Goal: Book appointment/travel/reservation

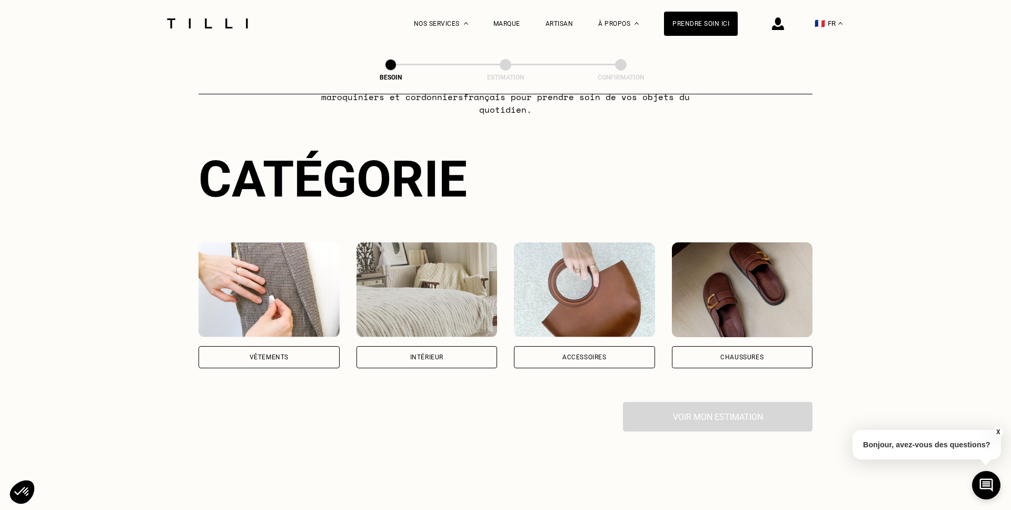
scroll to position [73, 0]
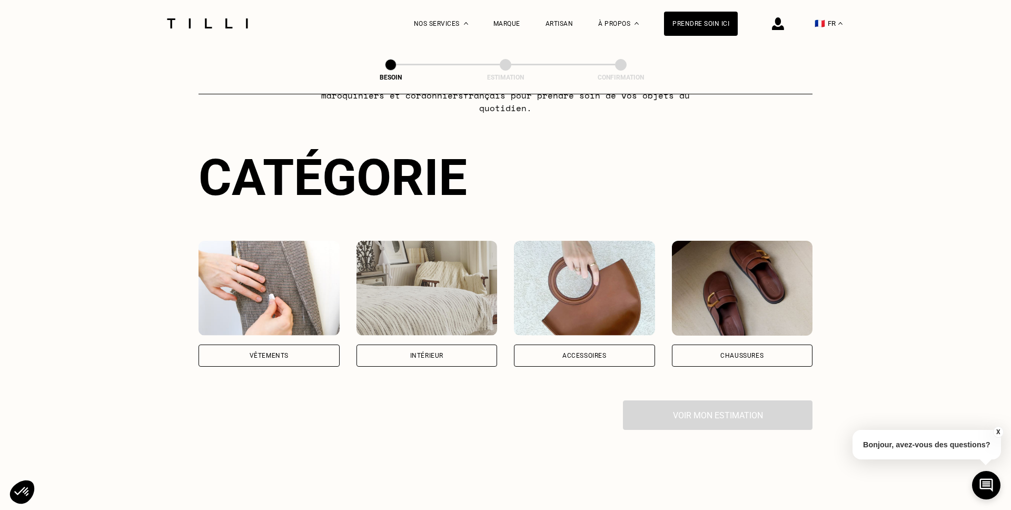
click at [298, 344] on div "Vêtements" at bounding box center [269, 355] width 141 height 22
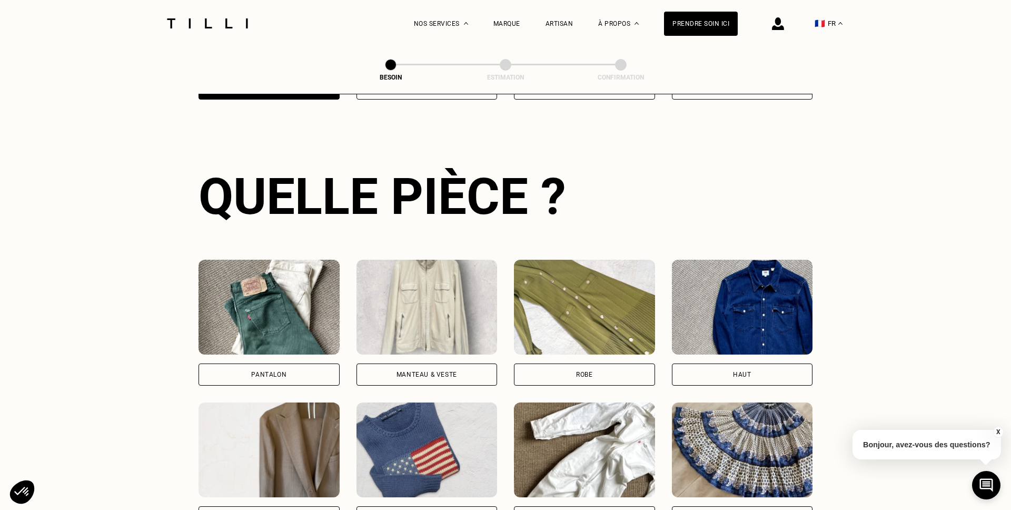
scroll to position [343, 0]
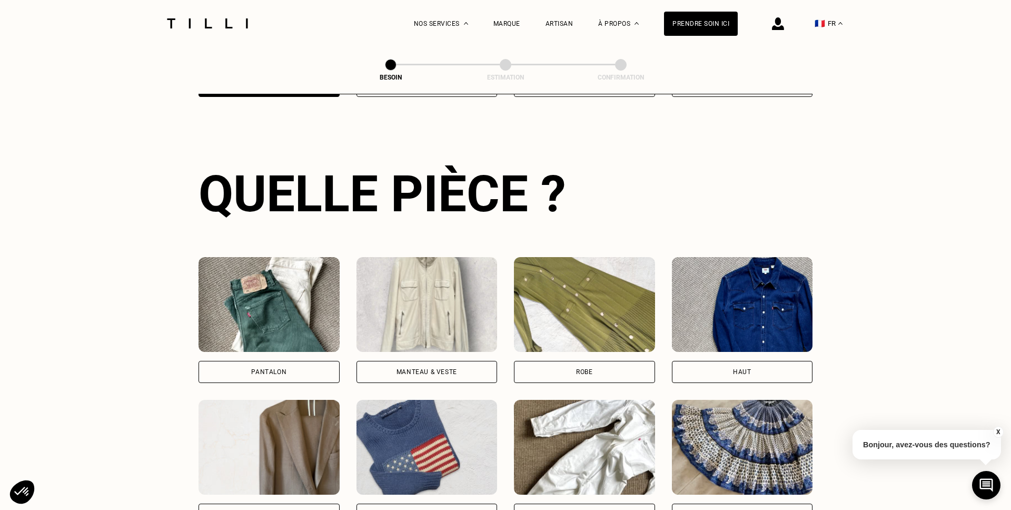
click at [303, 361] on div "Pantalon" at bounding box center [269, 372] width 141 height 22
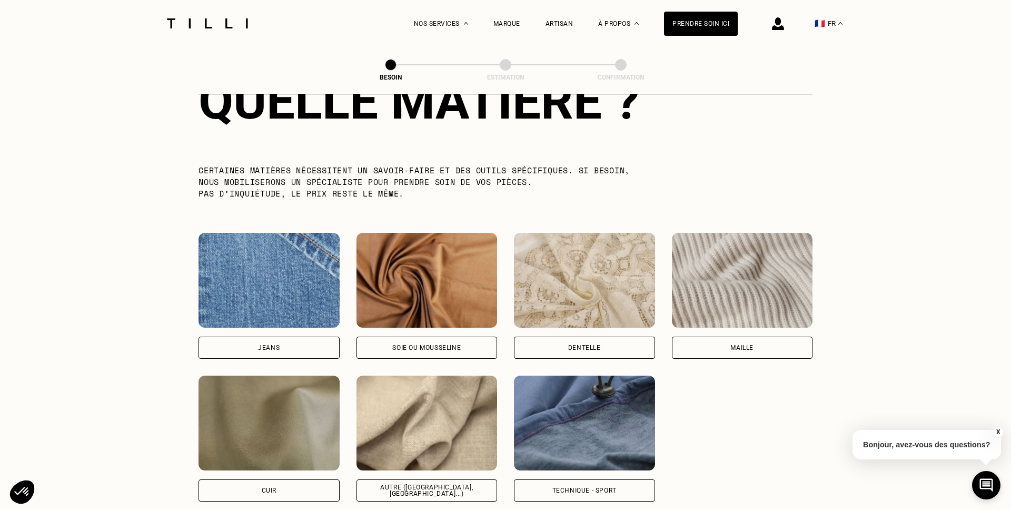
scroll to position [1007, 0]
click at [288, 336] on div "Jeans" at bounding box center [269, 347] width 141 height 22
select select "FR"
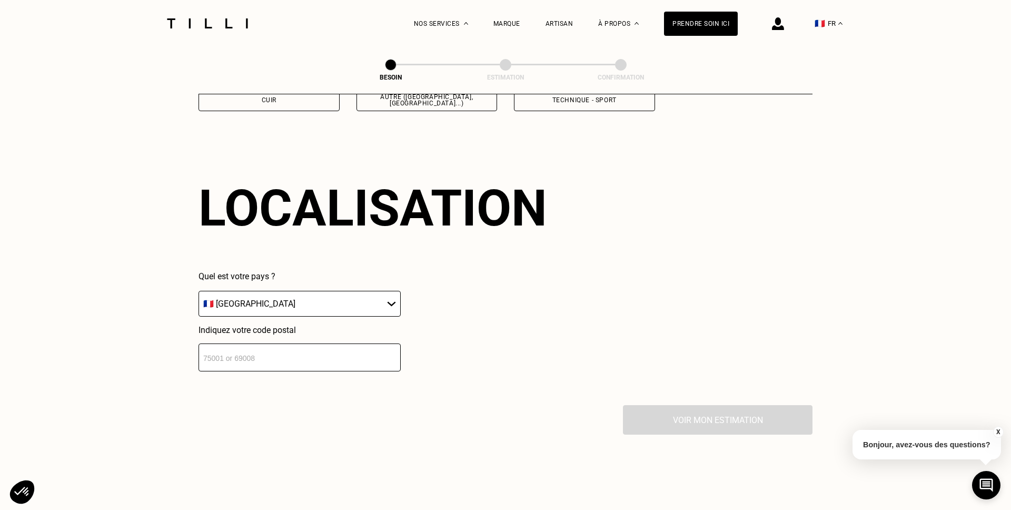
scroll to position [1411, 0]
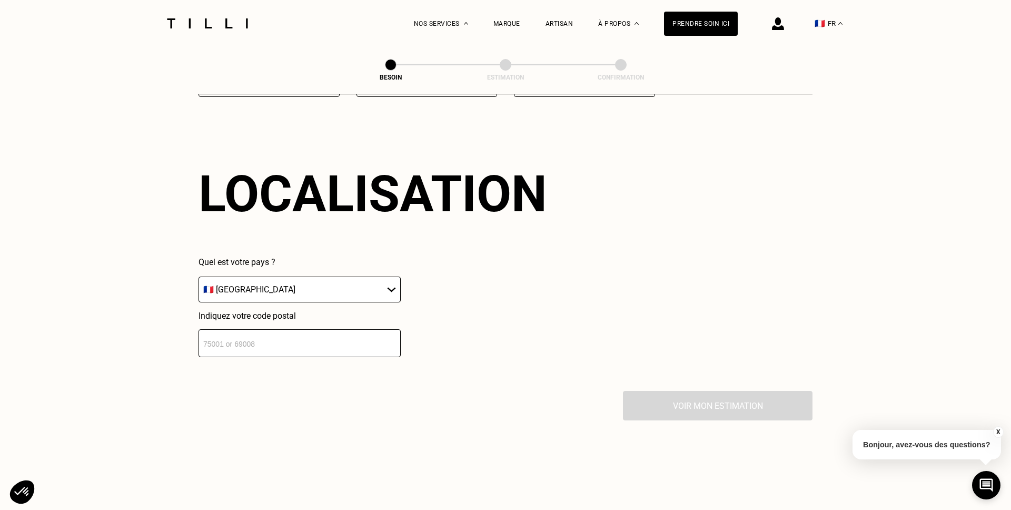
click at [306, 341] on input "number" at bounding box center [300, 343] width 202 height 28
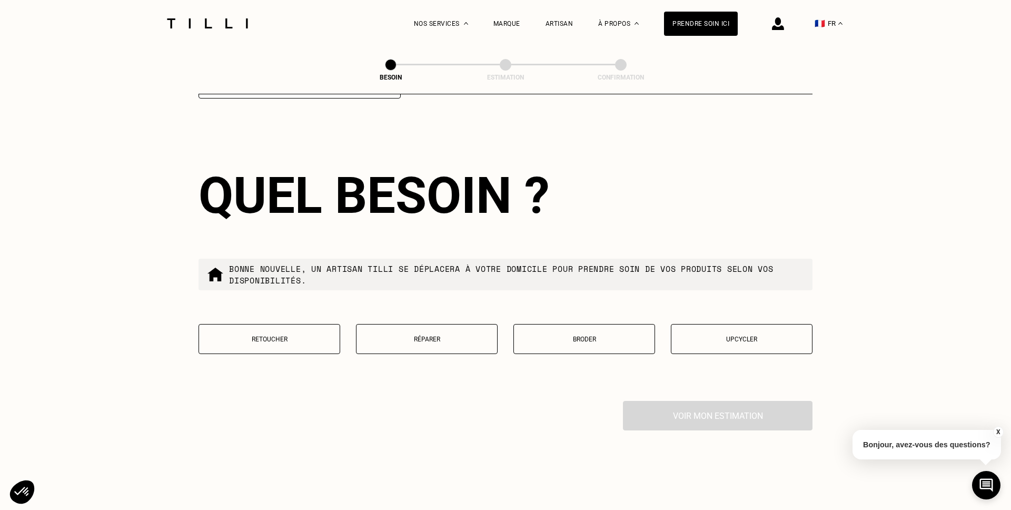
scroll to position [1671, 0]
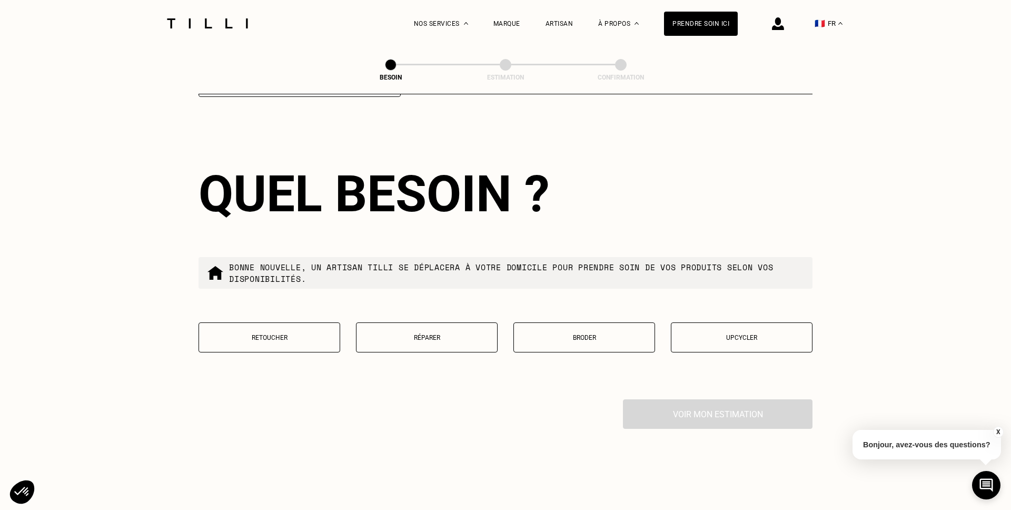
type input "33110"
click at [315, 332] on button "Retoucher" at bounding box center [270, 337] width 142 height 30
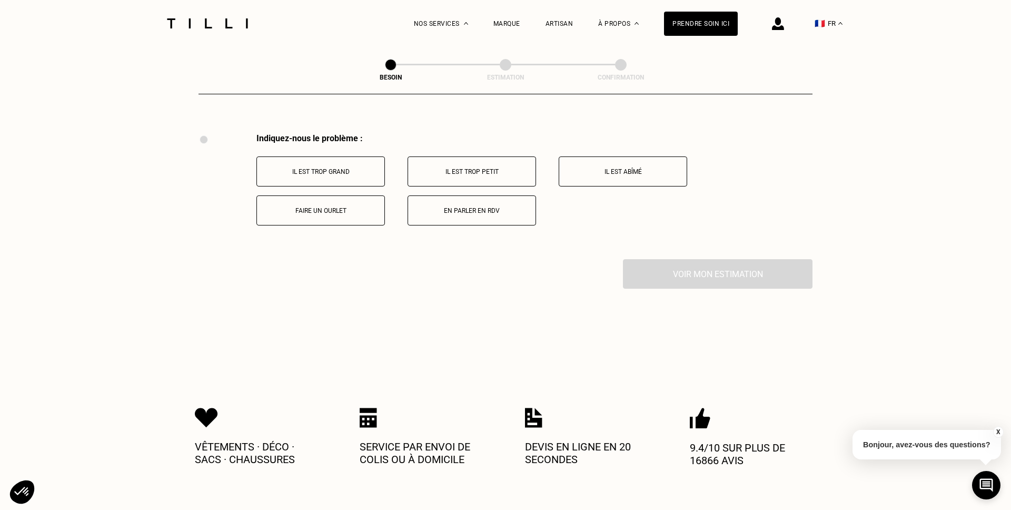
scroll to position [1940, 0]
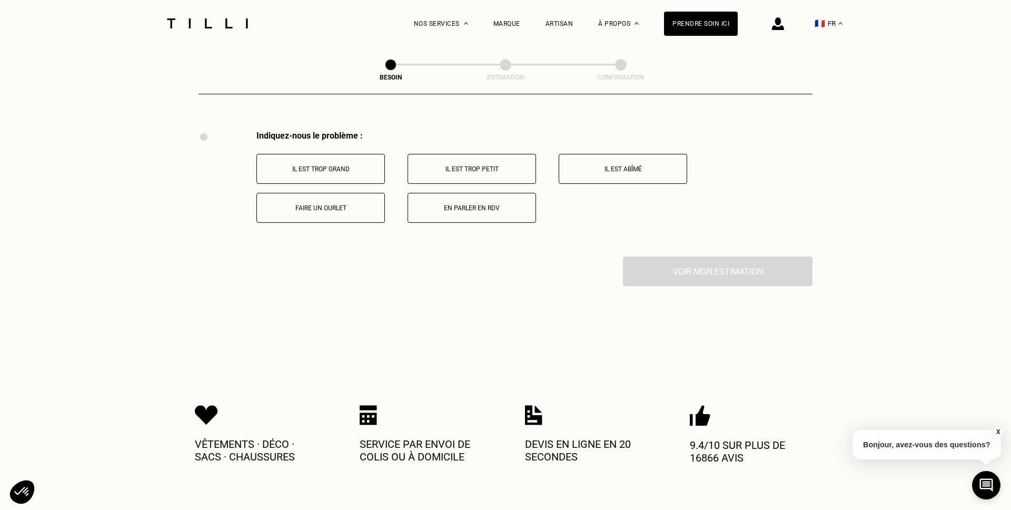
click at [345, 193] on button "Faire un ourlet" at bounding box center [320, 208] width 128 height 30
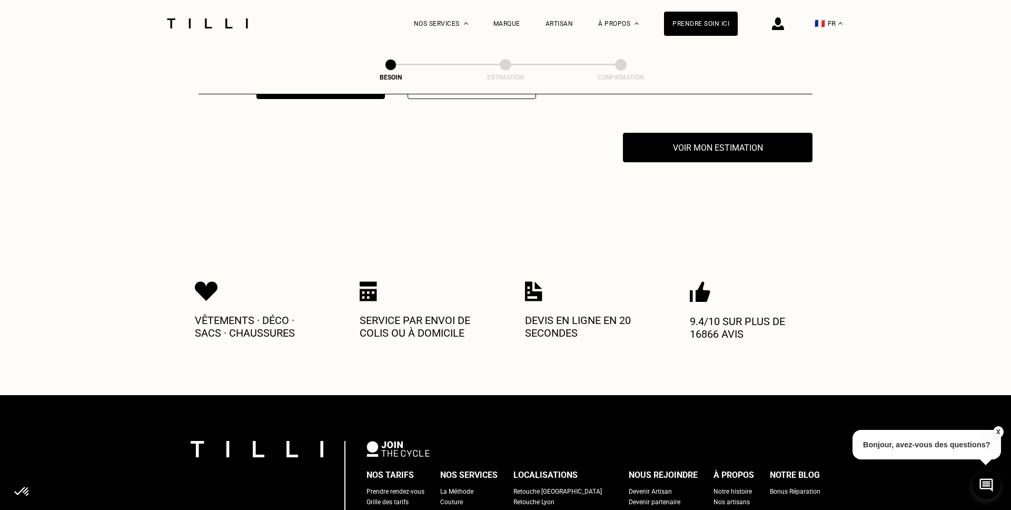
scroll to position [2066, 0]
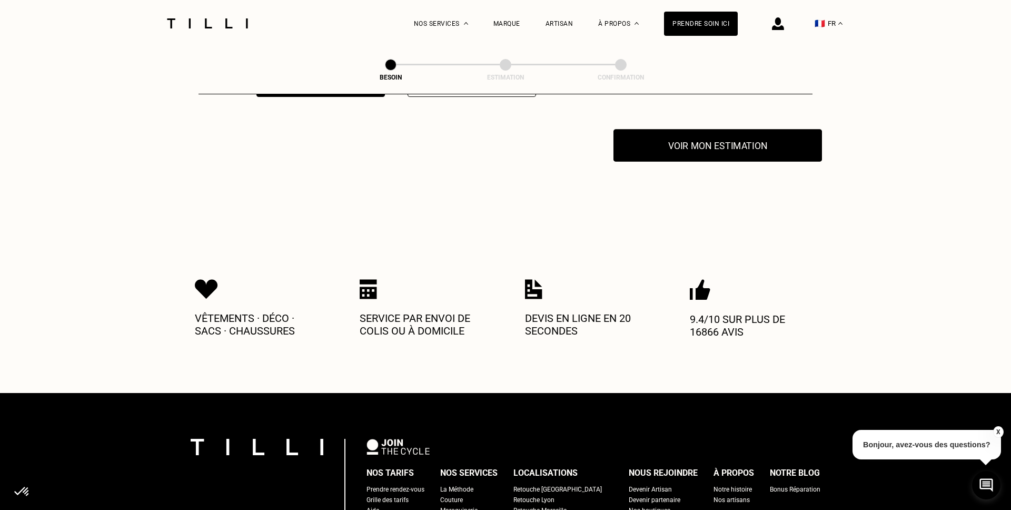
click at [745, 137] on button "Voir mon estimation" at bounding box center [717, 145] width 209 height 33
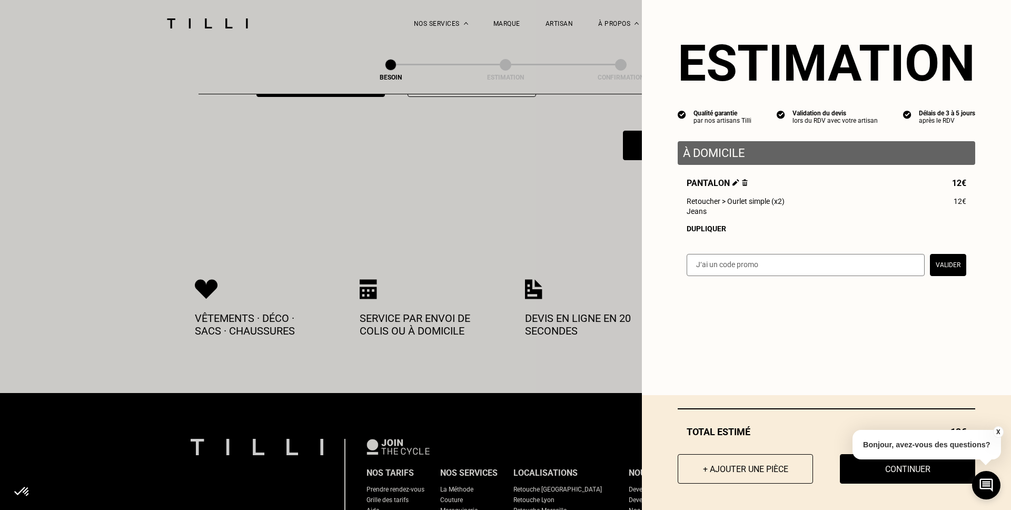
scroll to position [2081, 0]
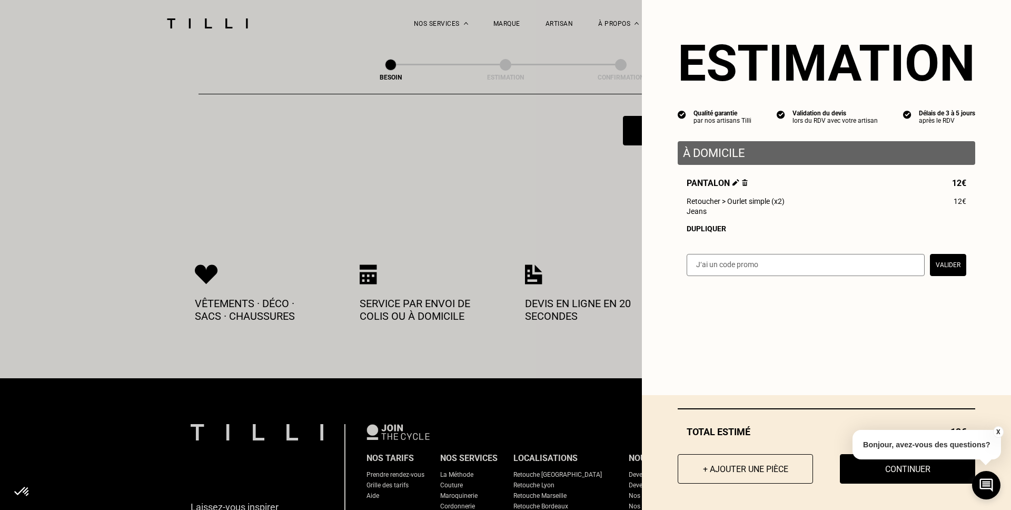
click at [998, 434] on button "X" at bounding box center [998, 432] width 11 height 12
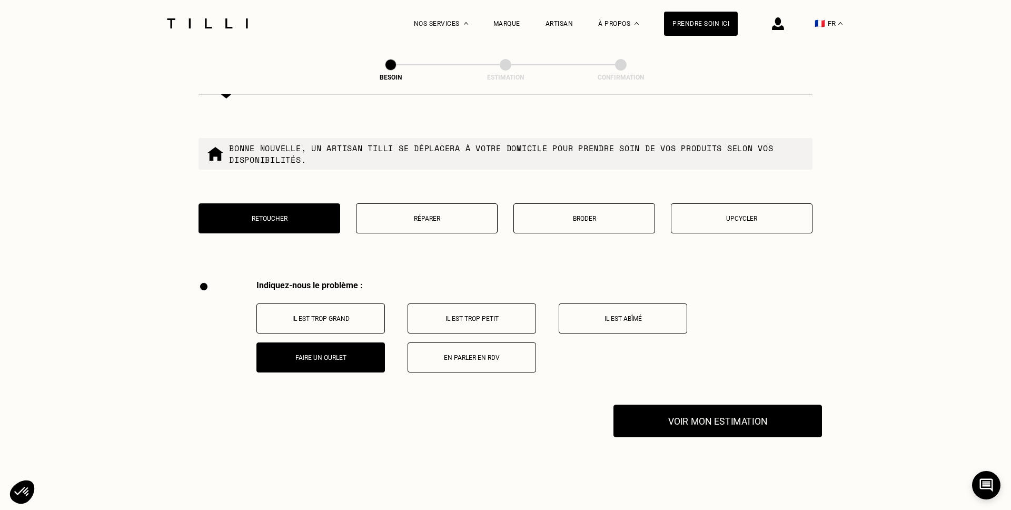
scroll to position [1772, 0]
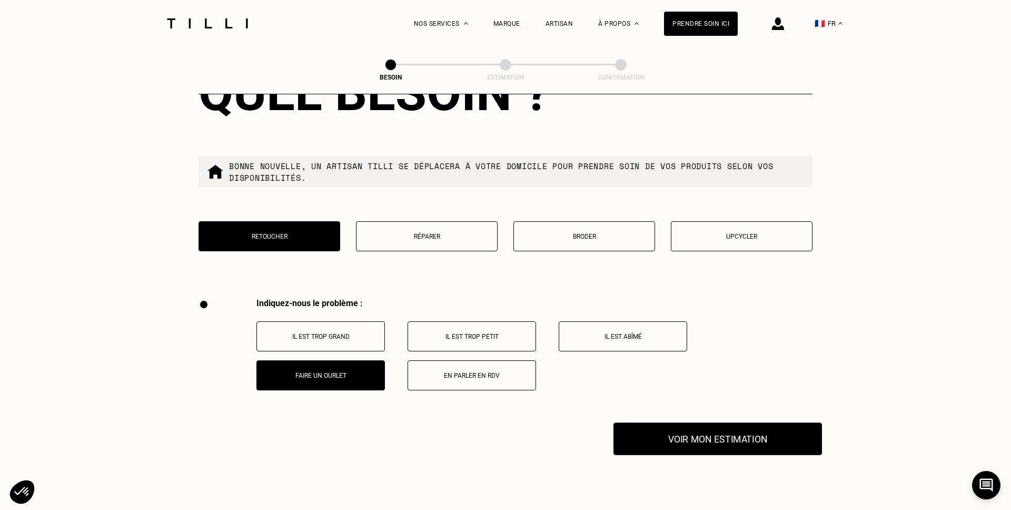
click at [682, 434] on button "Voir mon estimation" at bounding box center [717, 438] width 209 height 33
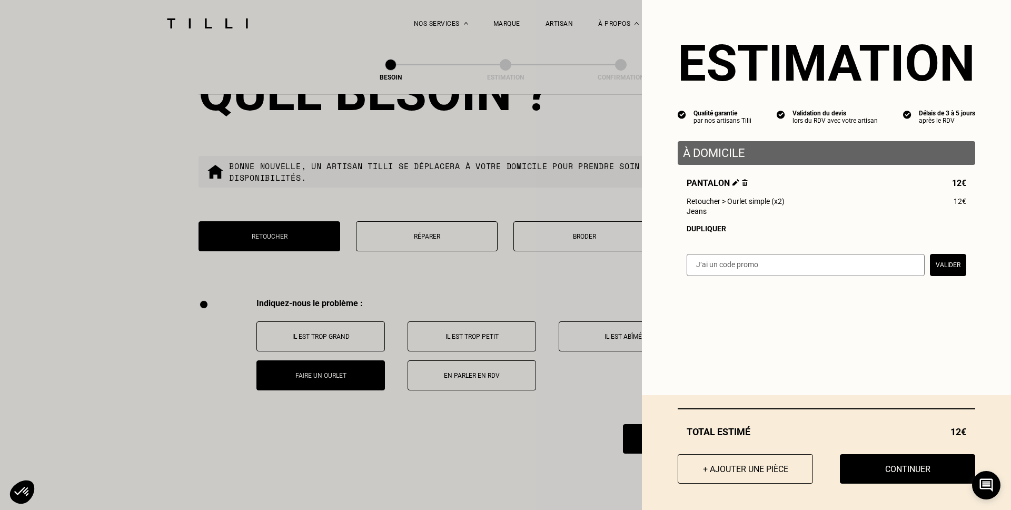
click at [718, 229] on div "Dupliquer" at bounding box center [827, 228] width 280 height 8
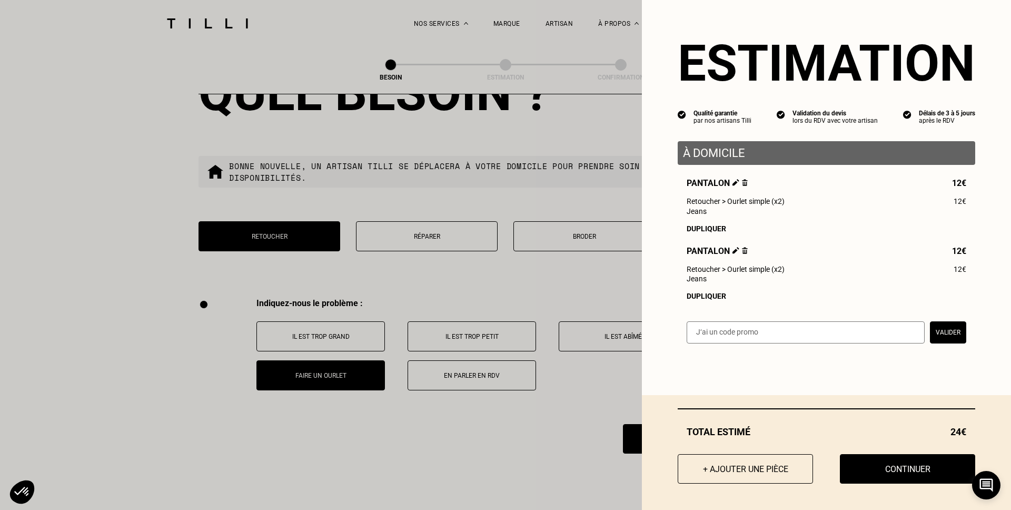
click at [702, 293] on div "Dupliquer" at bounding box center [827, 296] width 280 height 8
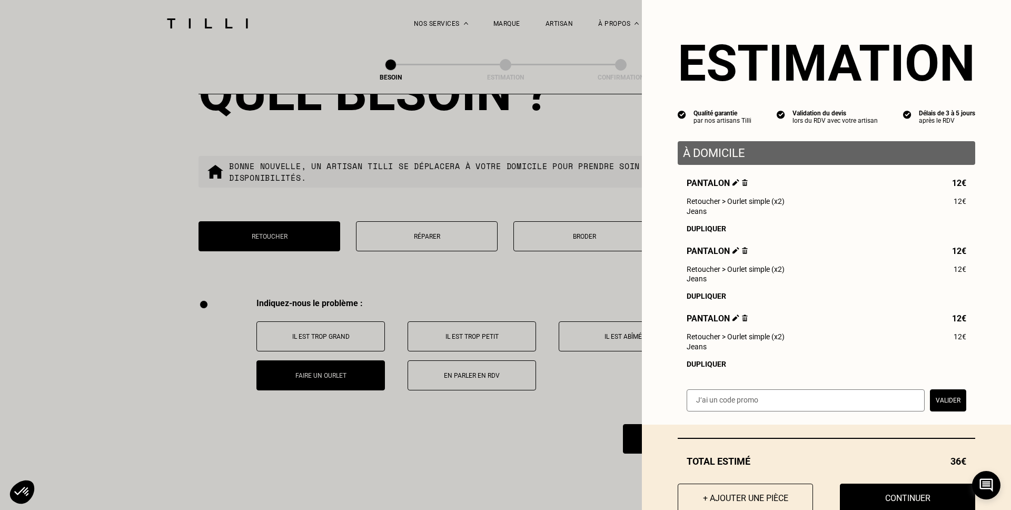
click at [734, 251] on img at bounding box center [735, 250] width 7 height 7
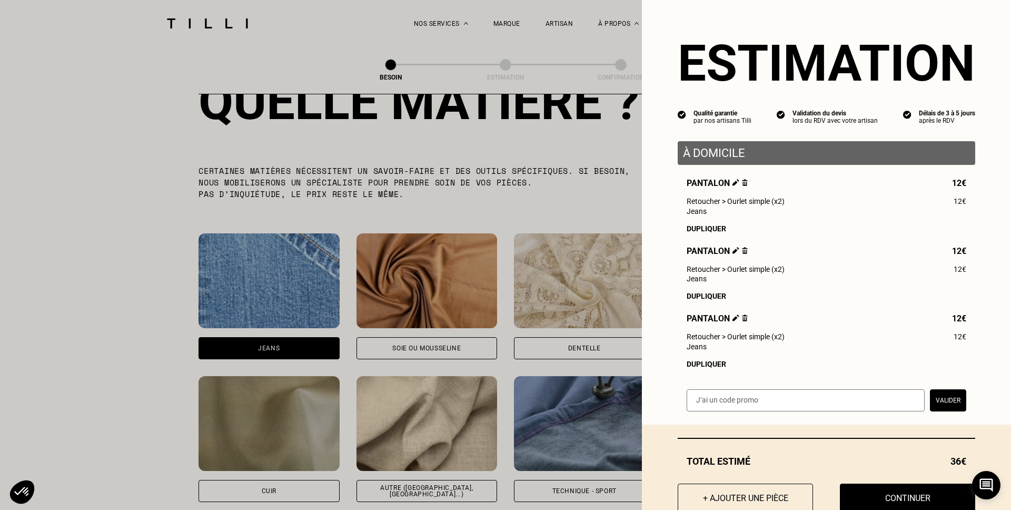
scroll to position [1008, 0]
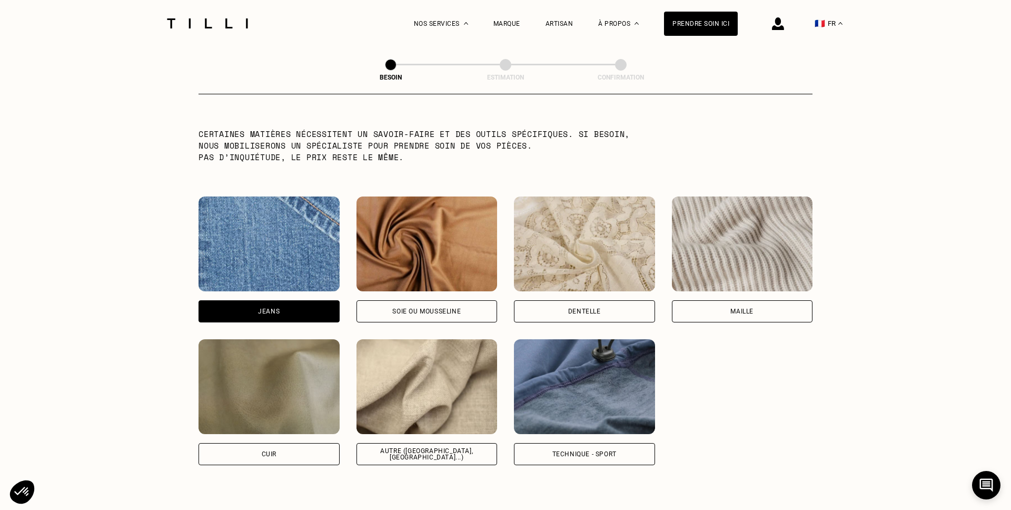
click at [413, 448] on div "Autre ([GEOGRAPHIC_DATA], [GEOGRAPHIC_DATA]...)" at bounding box center [426, 454] width 123 height 13
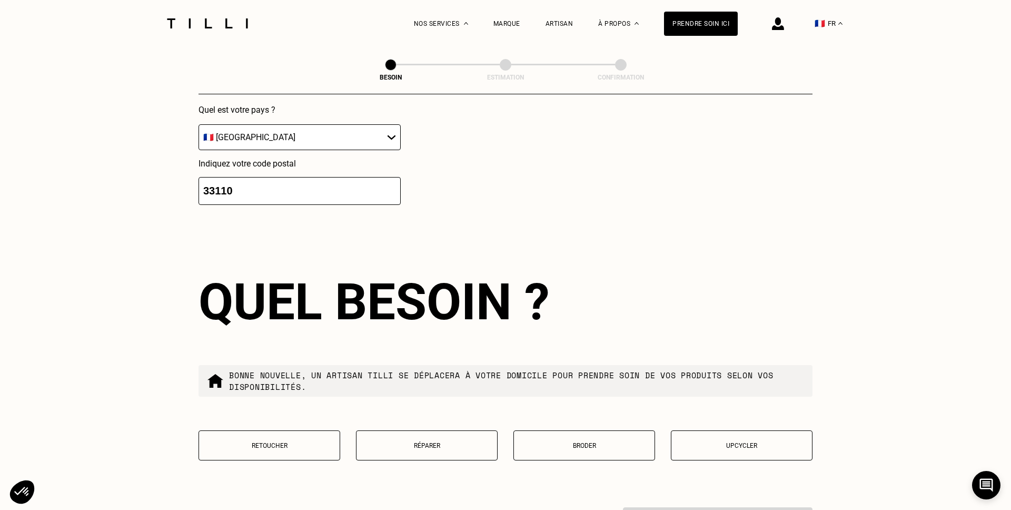
scroll to position [1677, 0]
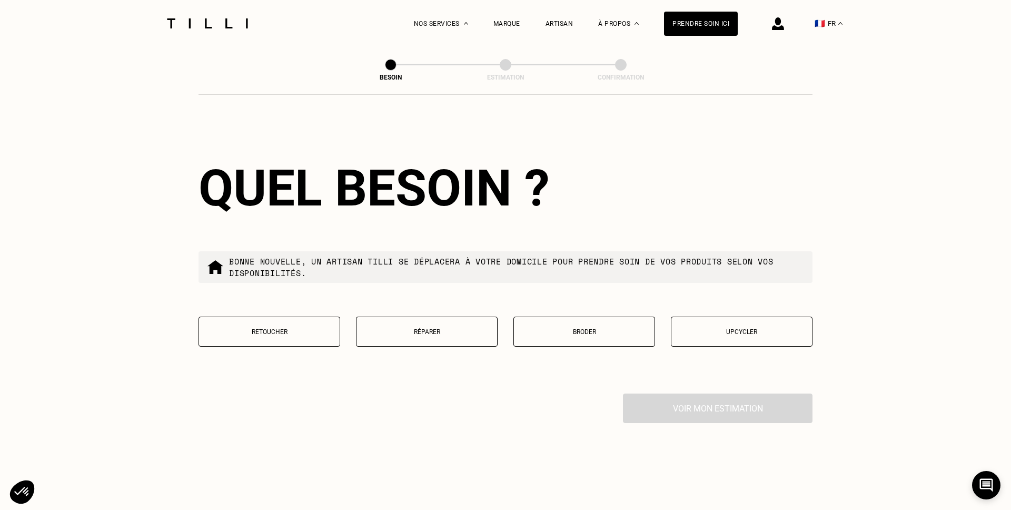
click at [288, 323] on button "Retoucher" at bounding box center [270, 331] width 142 height 30
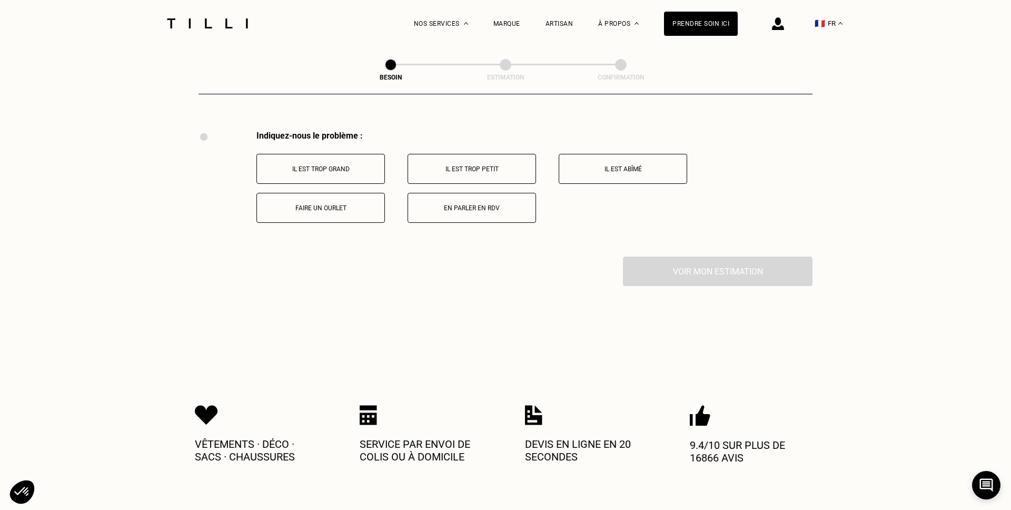
click at [337, 193] on button "Faire un ourlet" at bounding box center [320, 208] width 128 height 30
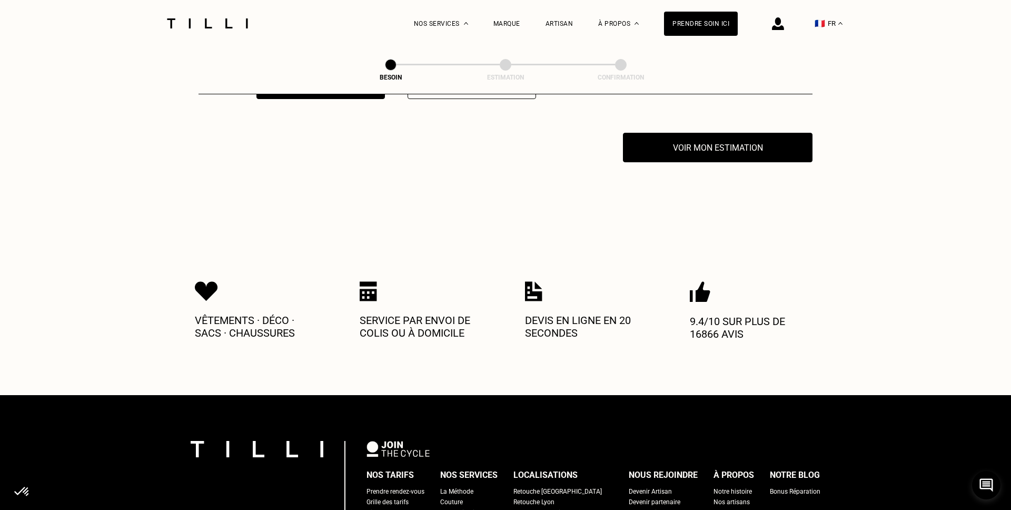
scroll to position [2066, 0]
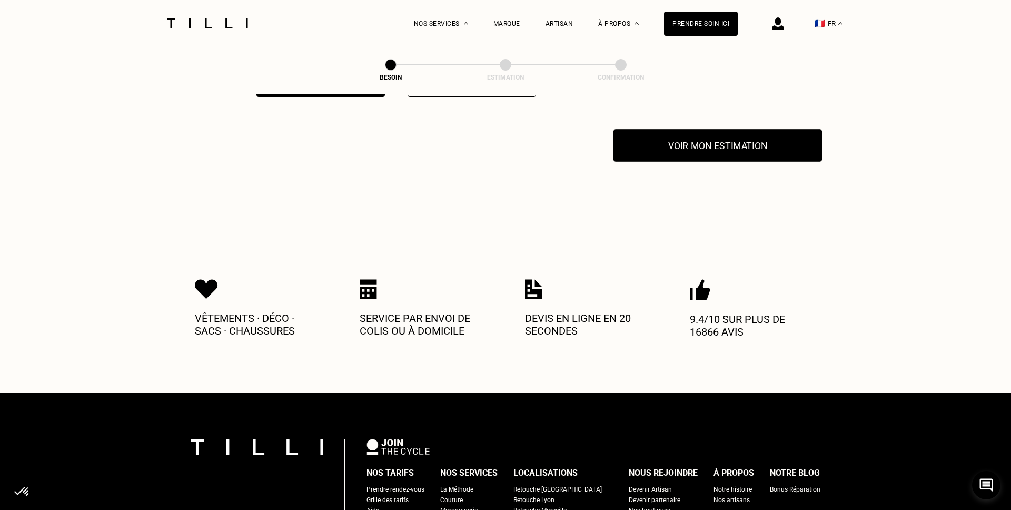
click at [730, 135] on button "Voir mon estimation" at bounding box center [717, 145] width 209 height 33
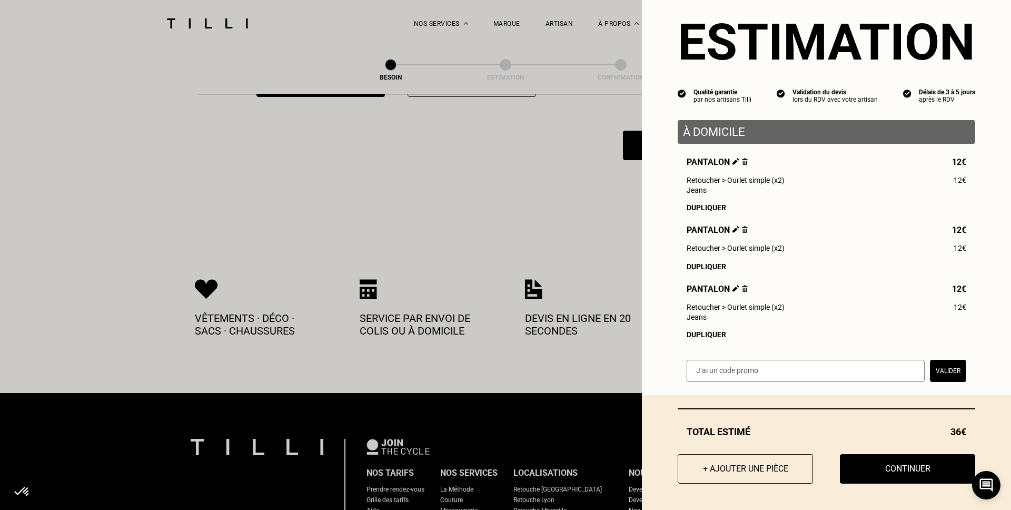
scroll to position [0, 0]
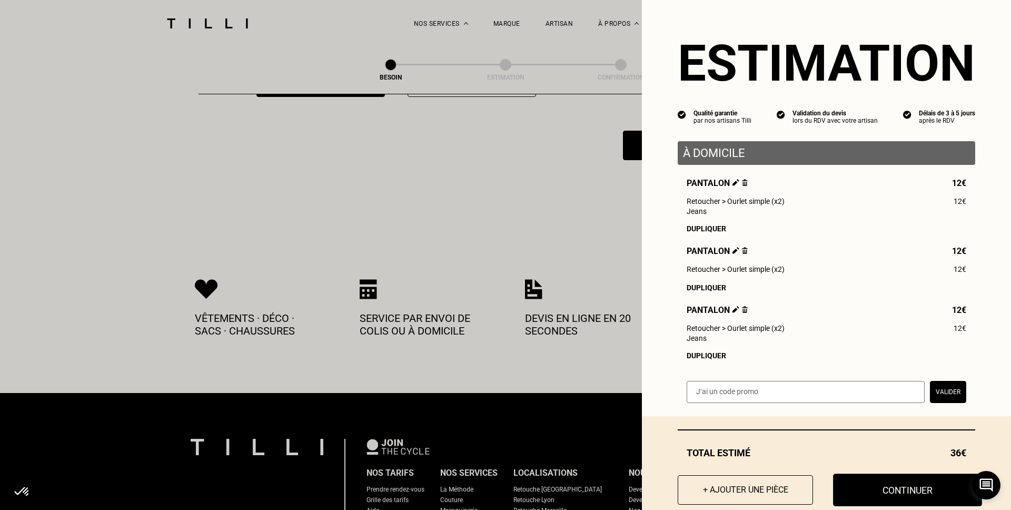
click at [869, 495] on button "Continuer" at bounding box center [907, 489] width 149 height 33
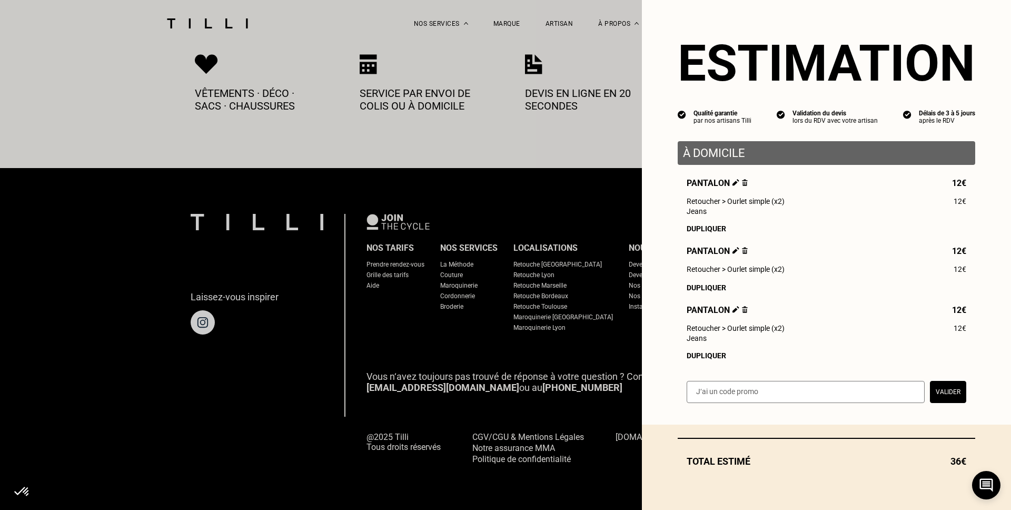
scroll to position [555, 0]
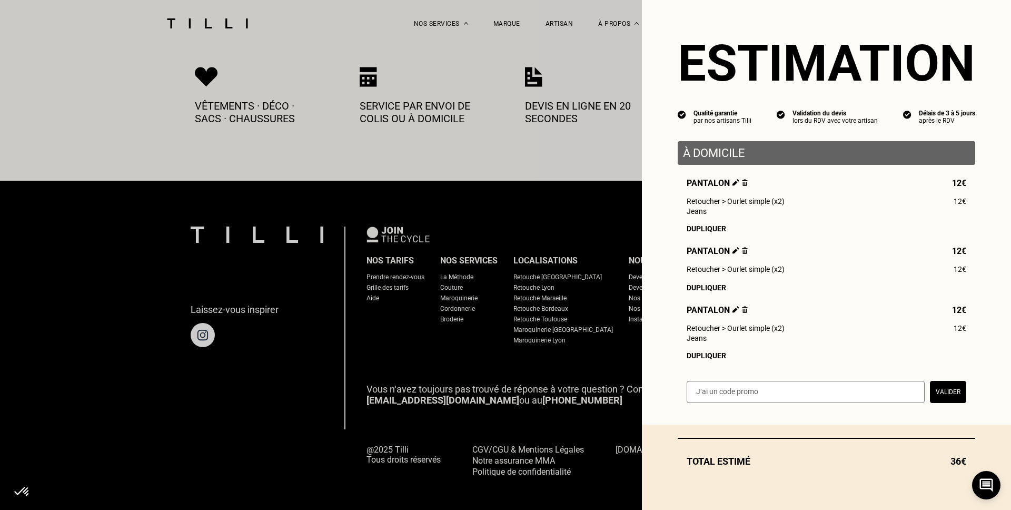
select select "FR"
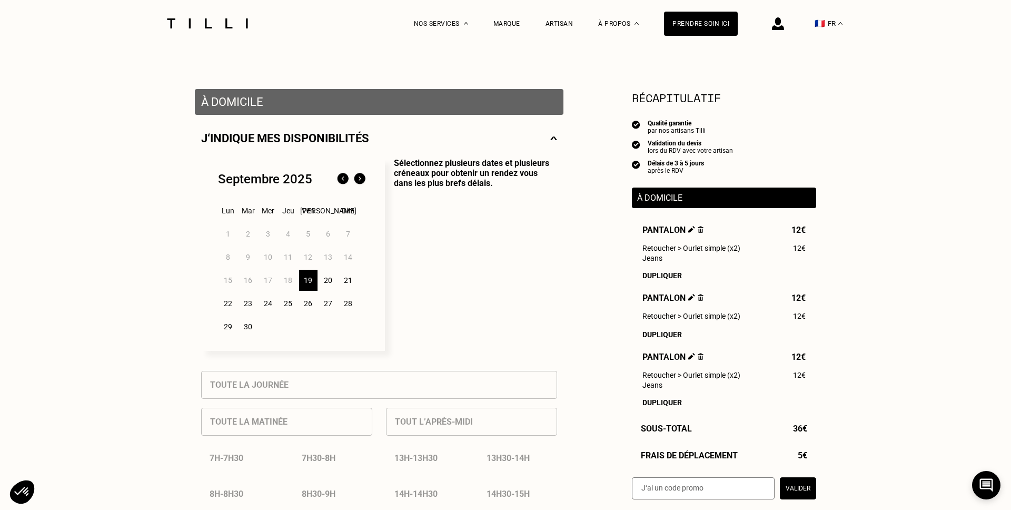
scroll to position [177, 0]
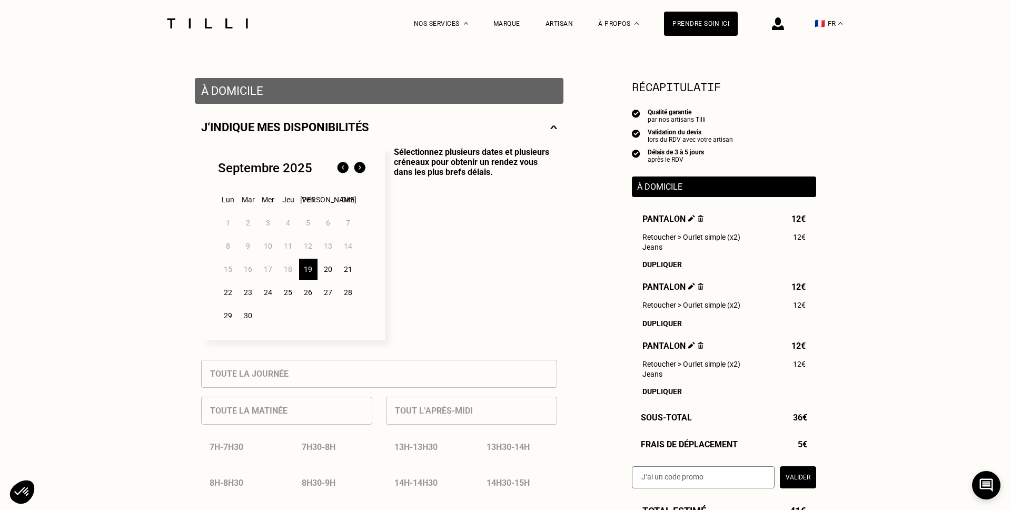
click at [325, 269] on div "20" at bounding box center [328, 269] width 18 height 21
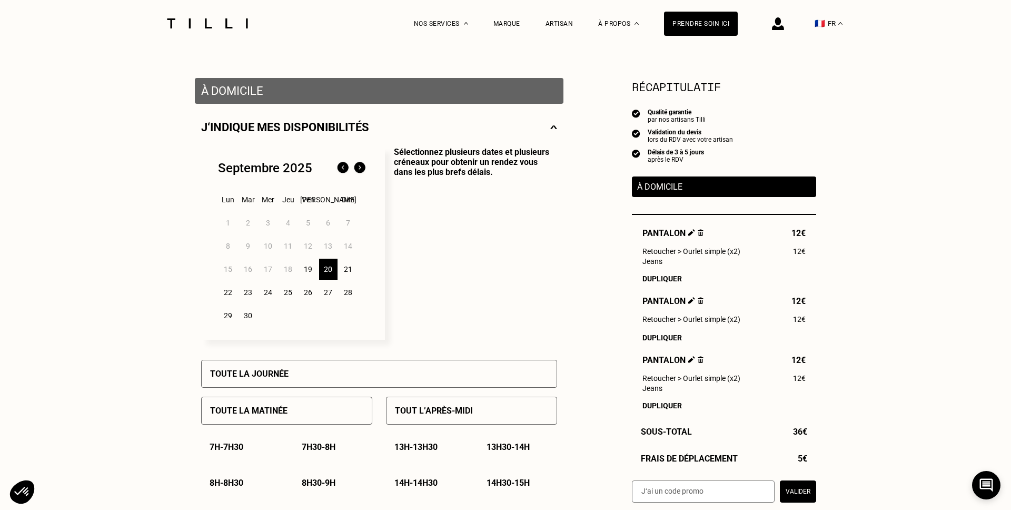
click at [435, 413] on p "Tout l’après-midi" at bounding box center [434, 410] width 78 height 10
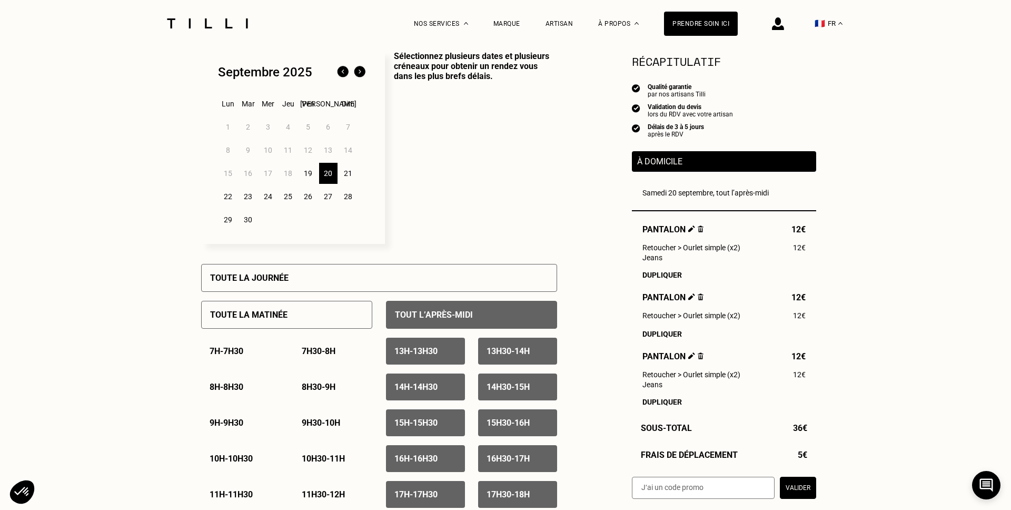
scroll to position [284, 0]
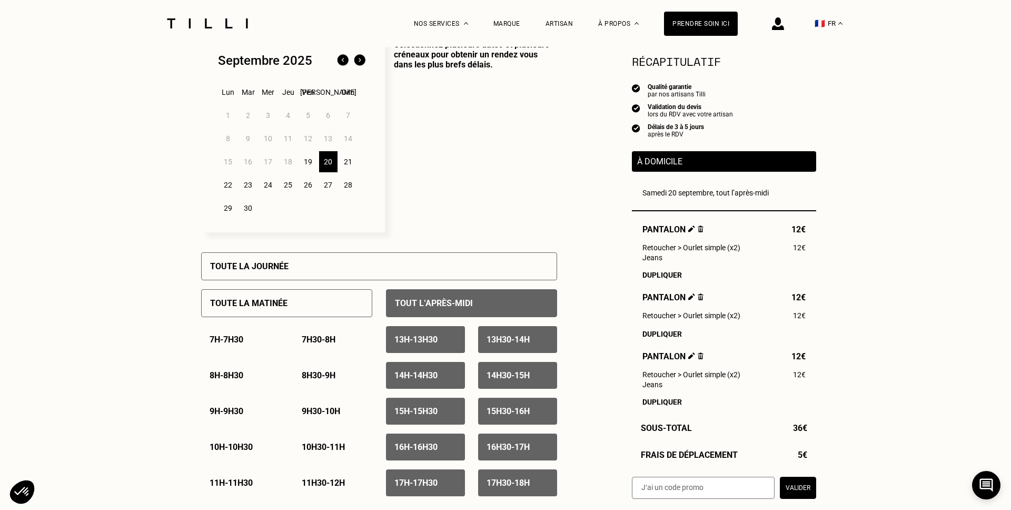
click at [423, 342] on p "13h - 13h30" at bounding box center [415, 339] width 43 height 10
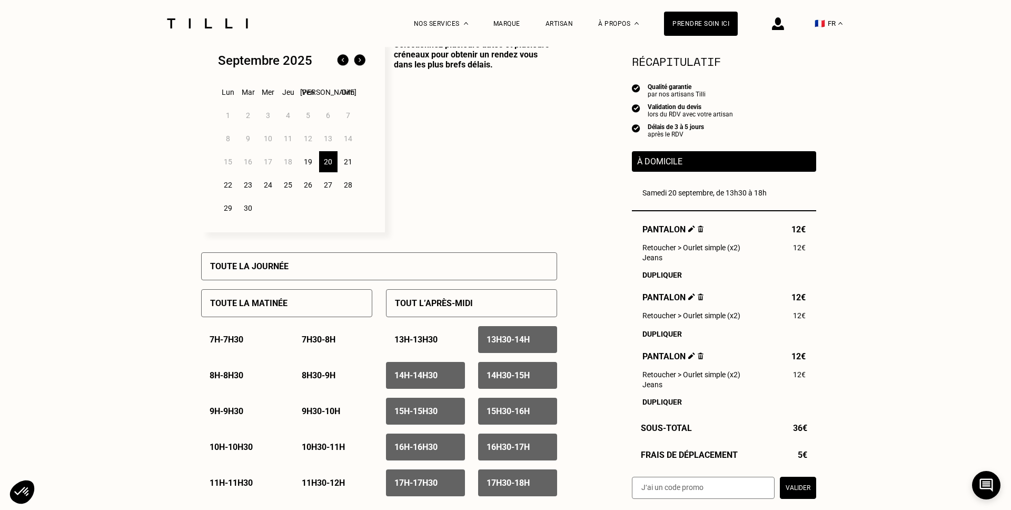
click at [502, 340] on p "13h30 - 14h" at bounding box center [508, 339] width 43 height 10
click at [424, 377] on p "14h - 14h30" at bounding box center [415, 375] width 43 height 10
click at [496, 378] on p "14h30 - 15h" at bounding box center [508, 375] width 43 height 10
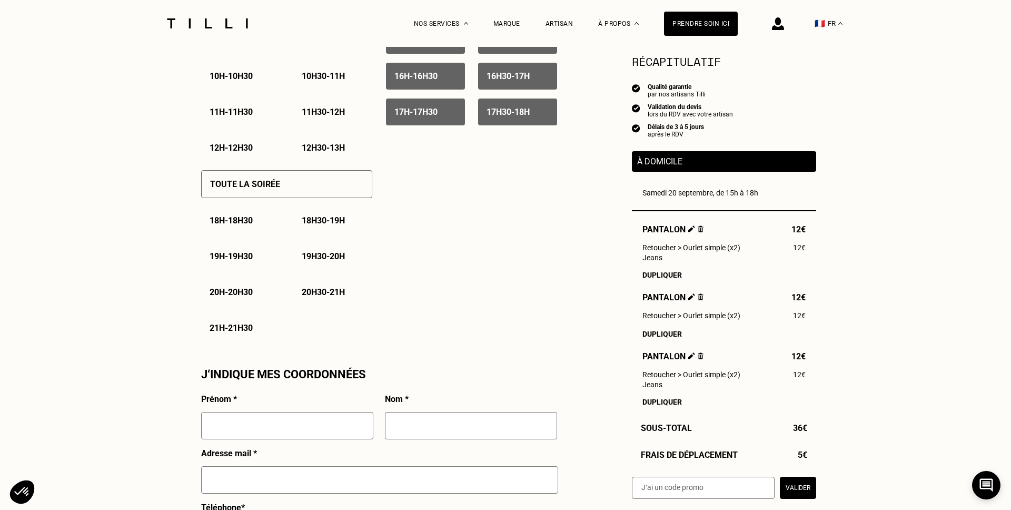
scroll to position [657, 0]
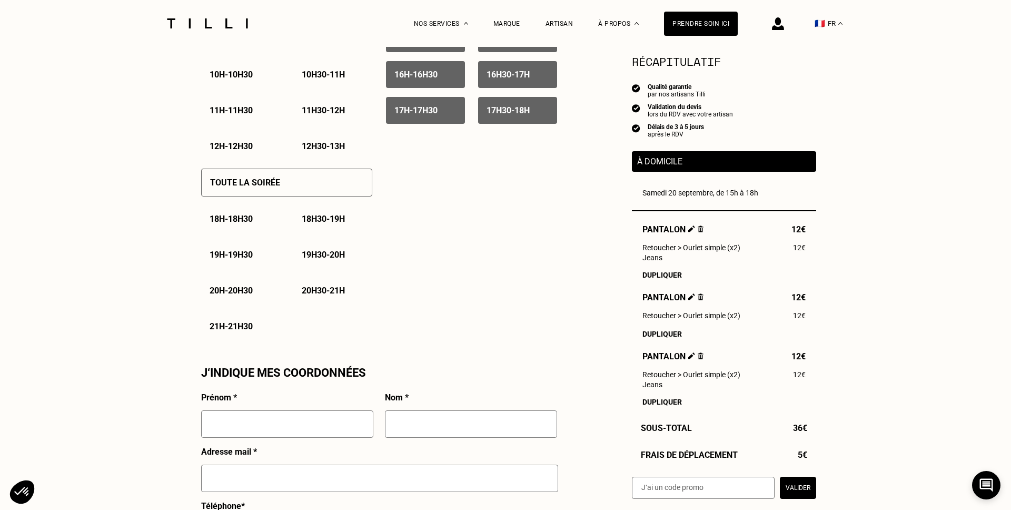
click at [282, 191] on div "Toute la soirée" at bounding box center [286, 183] width 171 height 28
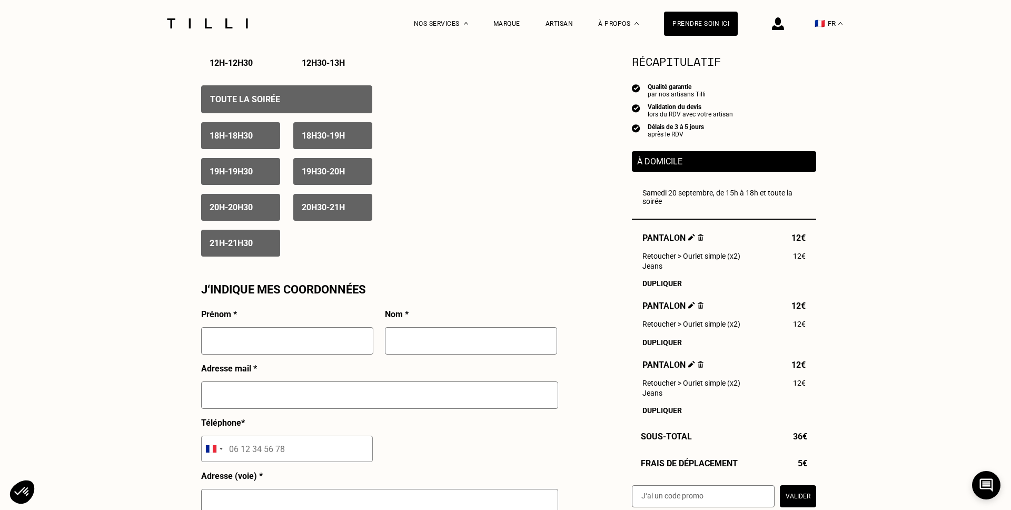
scroll to position [748, 0]
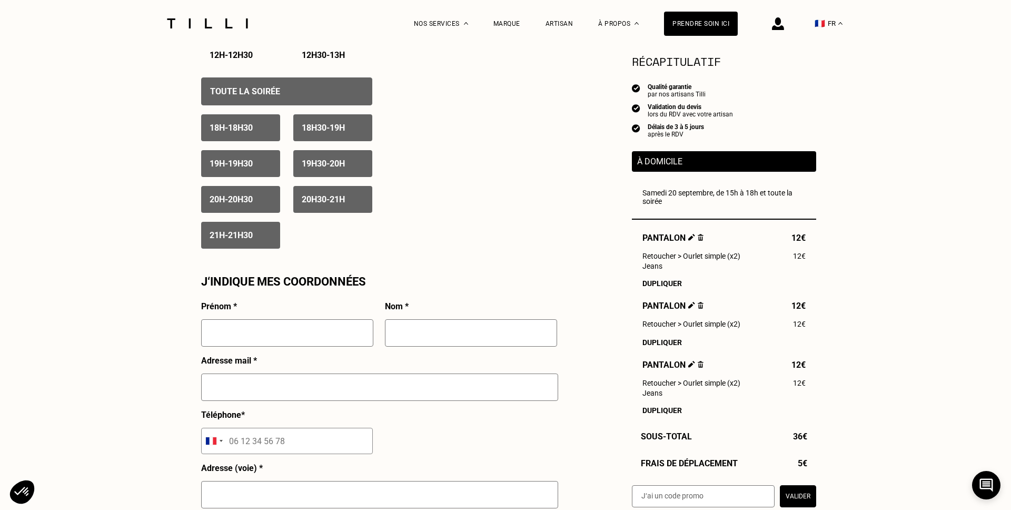
click at [264, 318] on div "Prénom *" at bounding box center [287, 328] width 172 height 54
click at [262, 329] on input "text" at bounding box center [287, 332] width 172 height 27
type input "[PERSON_NAME]"
type input "Genetet"
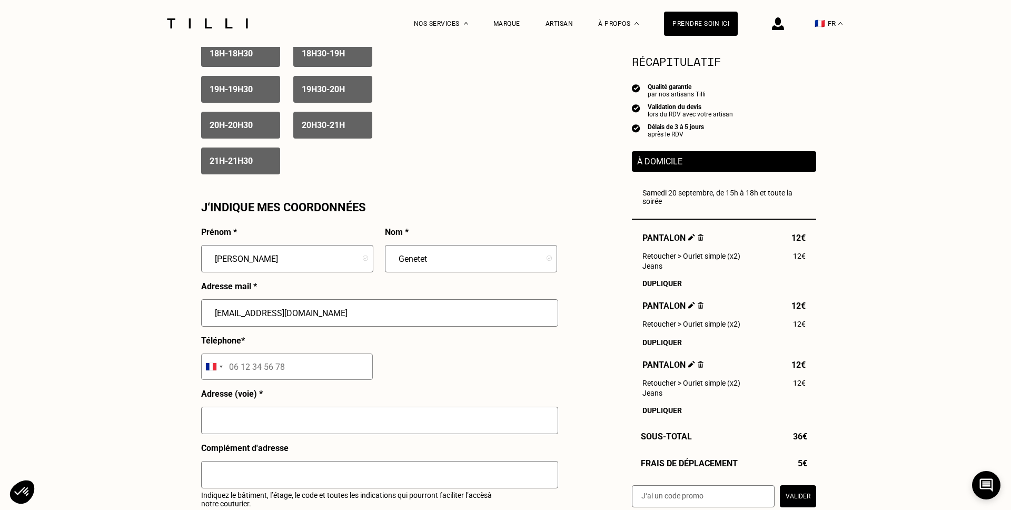
scroll to position [851, 0]
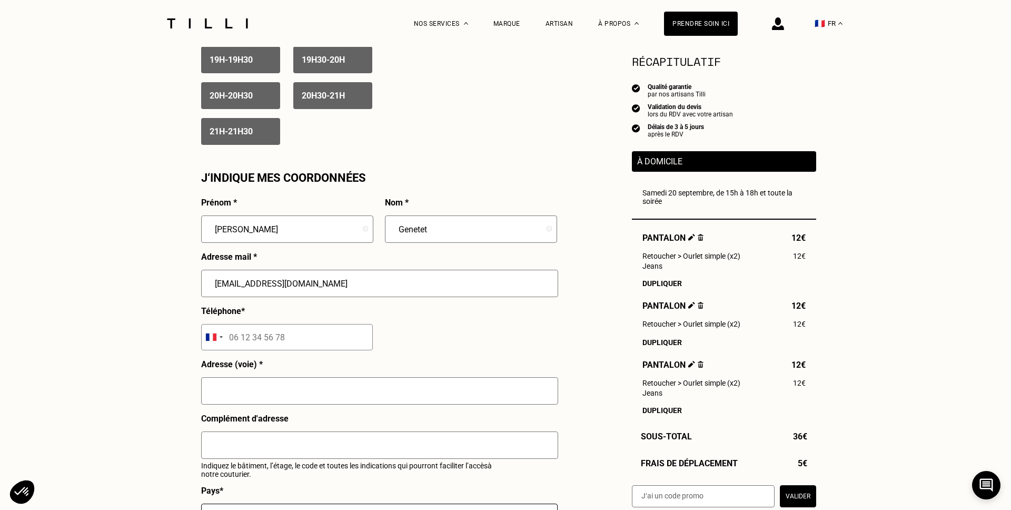
type input "[EMAIL_ADDRESS][DOMAIN_NAME]"
click at [237, 335] on input "tel" at bounding box center [287, 337] width 172 height 26
type input "07 86 90 81 86"
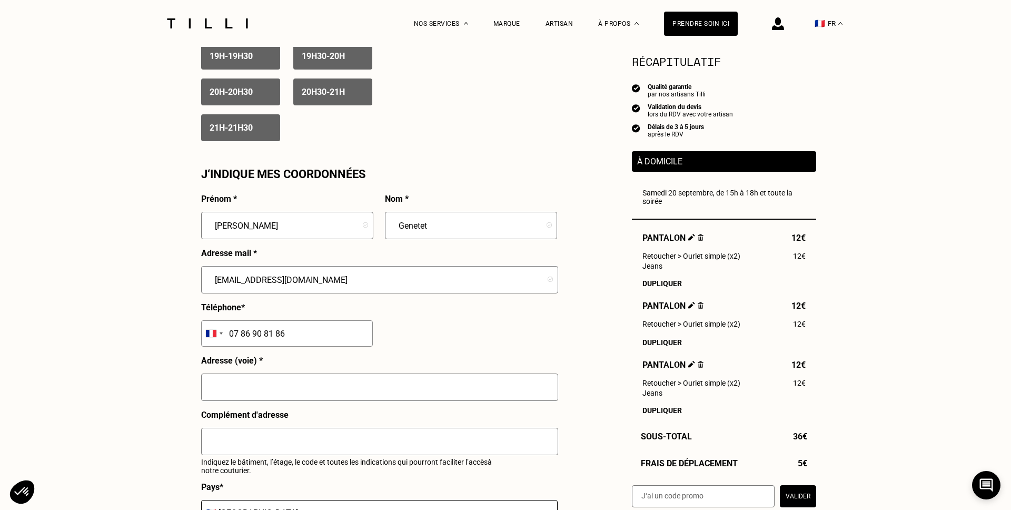
click at [225, 399] on input "text" at bounding box center [379, 386] width 357 height 27
type input "3 Pl. du 14 Juillet"
type input "Le Bouscat"
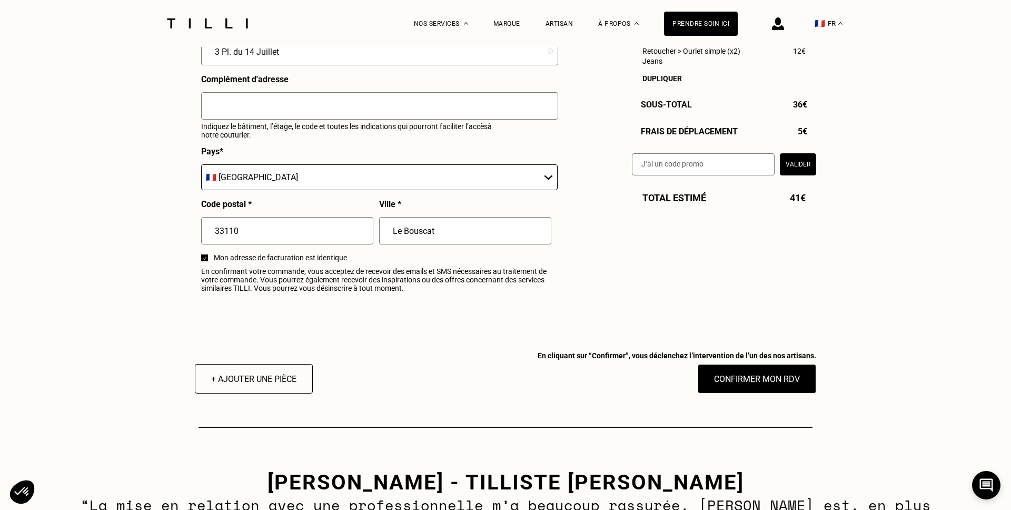
scroll to position [1222, 0]
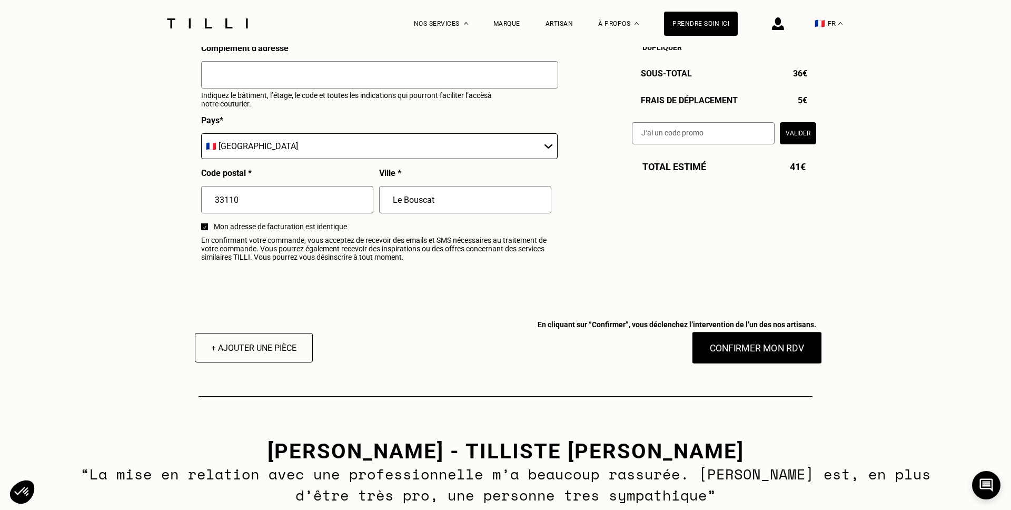
click at [768, 342] on button "Confirmer mon RDV" at bounding box center [757, 347] width 131 height 33
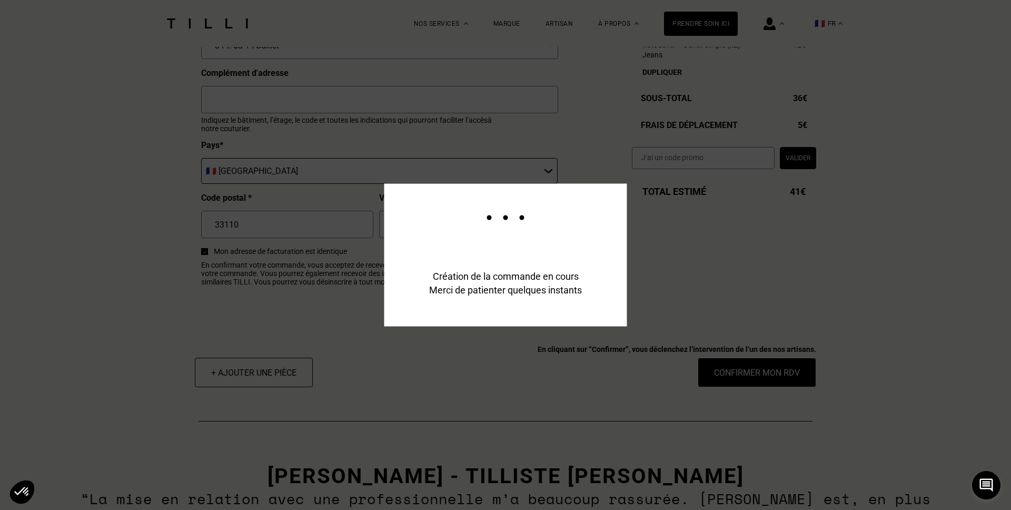
scroll to position [1246, 0]
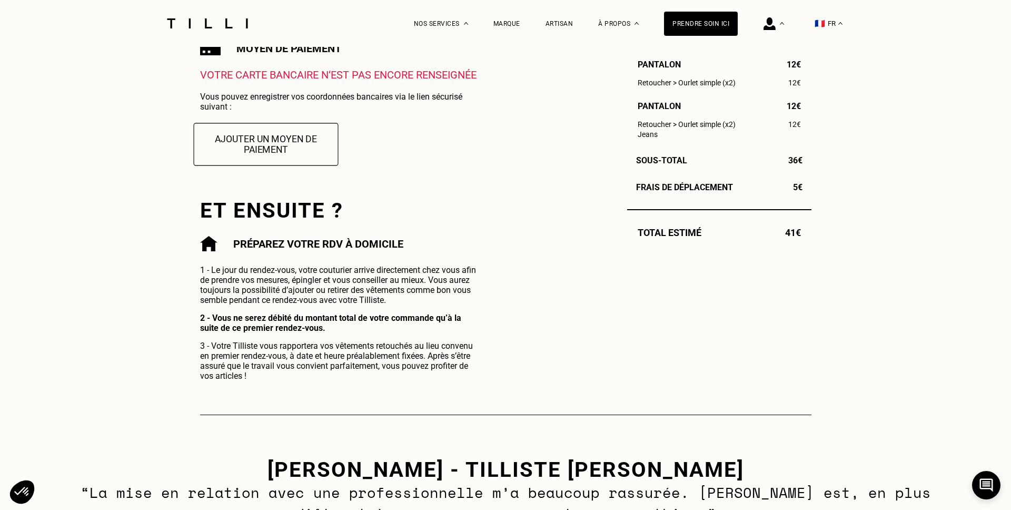
scroll to position [387, 0]
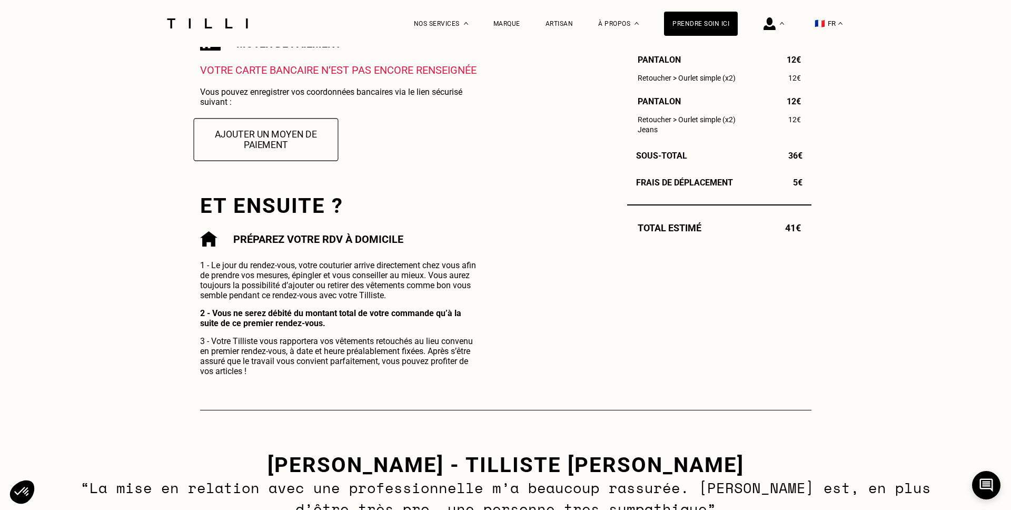
click at [274, 150] on button "Ajouter un moyen de paiement" at bounding box center [265, 139] width 145 height 43
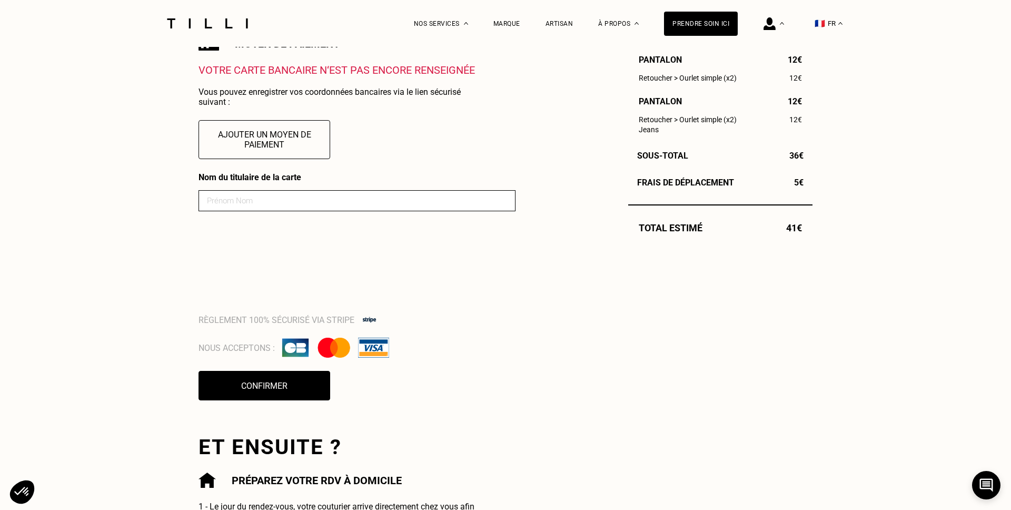
click at [227, 200] on input at bounding box center [357, 200] width 317 height 21
type input "[PERSON_NAME]"
click at [161, 250] on div "La Méthode Retoucherie Maroquinerie Broderie Cordonnerie Nos prix Nos services …" at bounding box center [505, 378] width 1011 height 1531
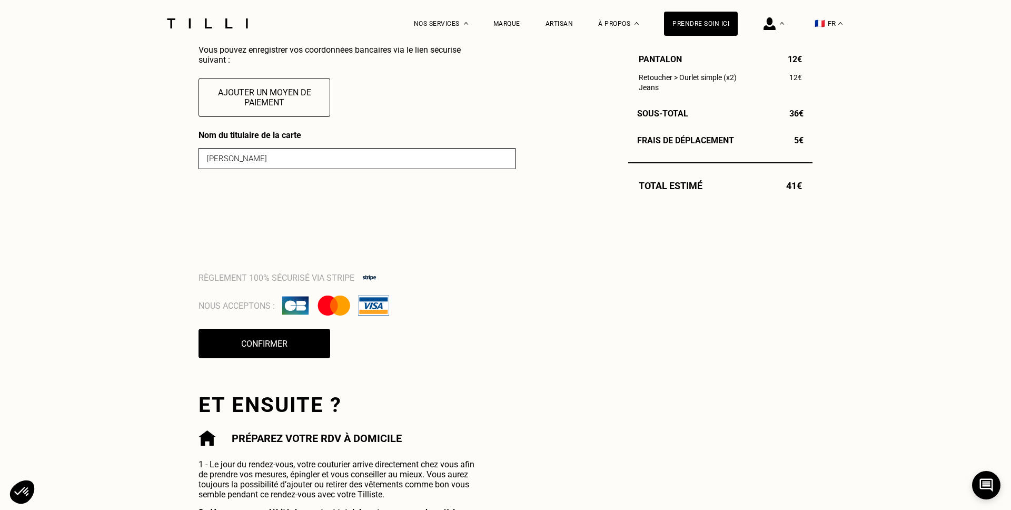
scroll to position [433, 0]
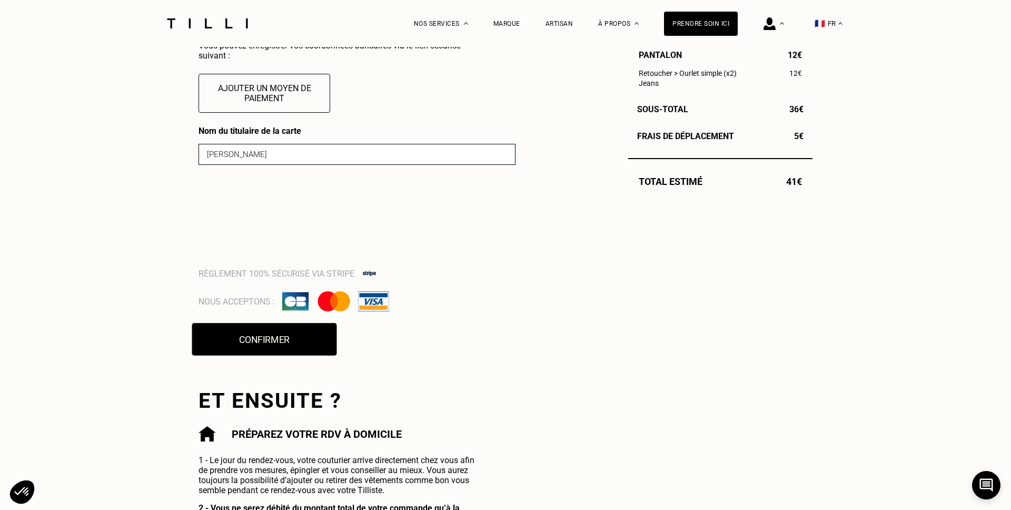
click at [240, 338] on button "Confirmer" at bounding box center [264, 339] width 145 height 33
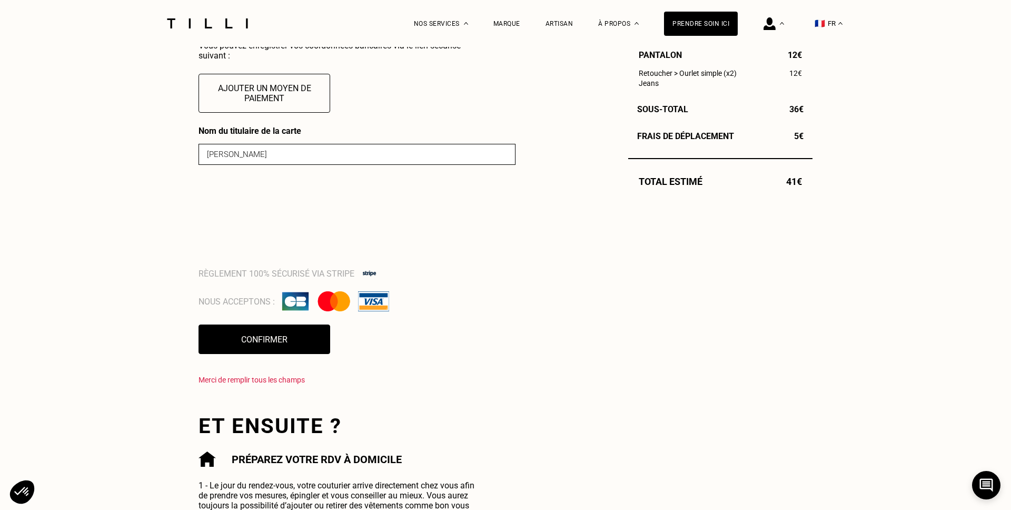
scroll to position [458, 0]
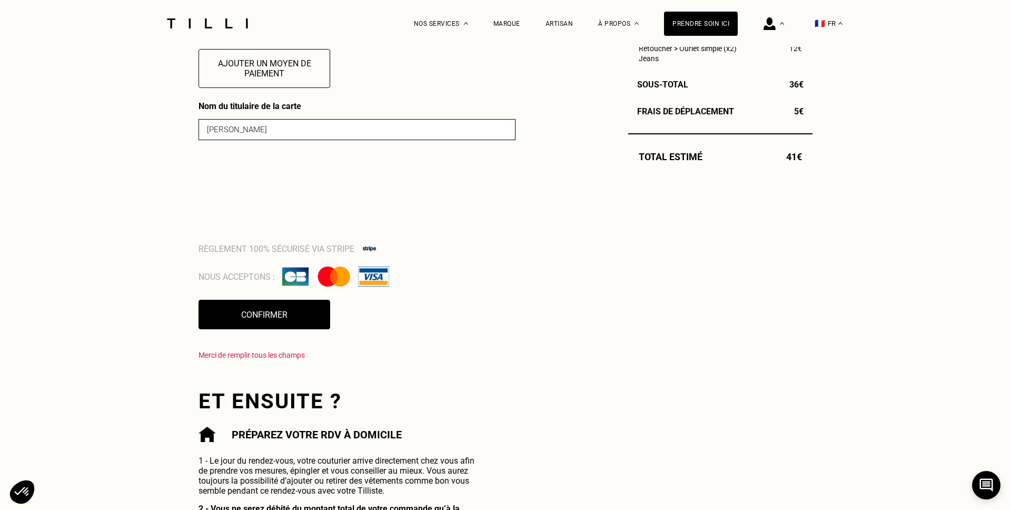
click at [309, 129] on input "[PERSON_NAME]" at bounding box center [357, 129] width 317 height 21
click at [102, 160] on div "La Méthode Retoucherie Maroquinerie Broderie Cordonnerie Nos prix Nos services …" at bounding box center [505, 320] width 1011 height 1556
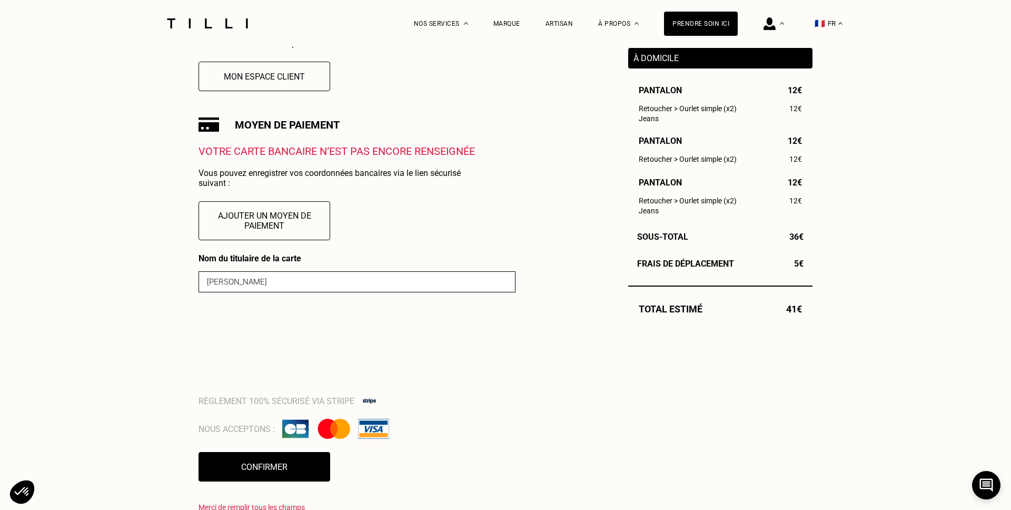
scroll to position [331, 0]
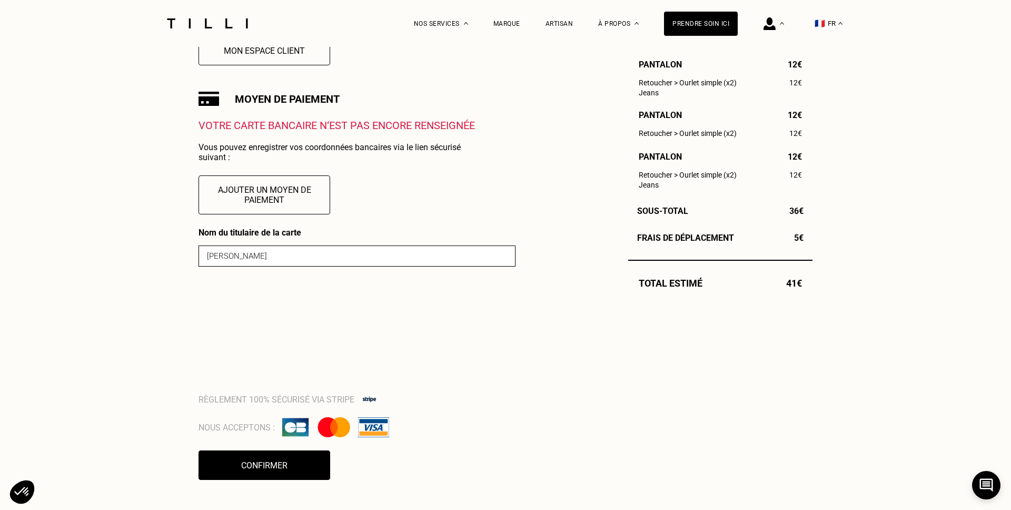
click at [144, 329] on div "La Méthode Retoucherie Maroquinerie Broderie Cordonnerie Nos prix Nos services …" at bounding box center [505, 446] width 1011 height 1555
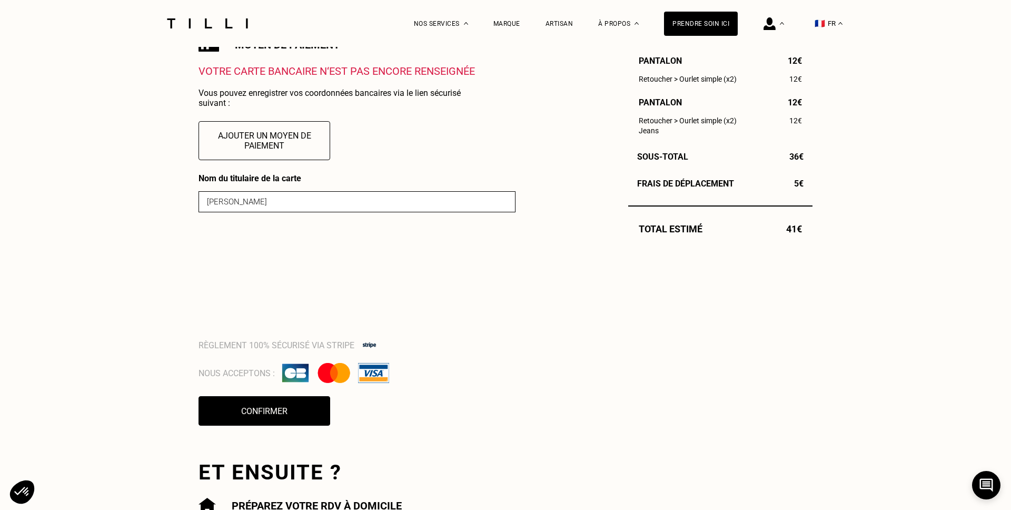
scroll to position [405, 0]
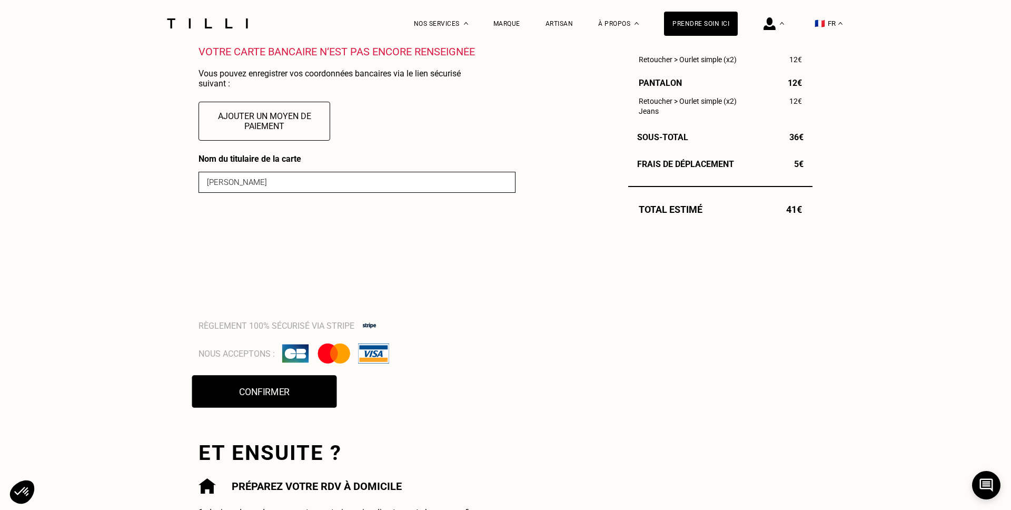
click at [246, 388] on button "Confirmer" at bounding box center [264, 391] width 145 height 33
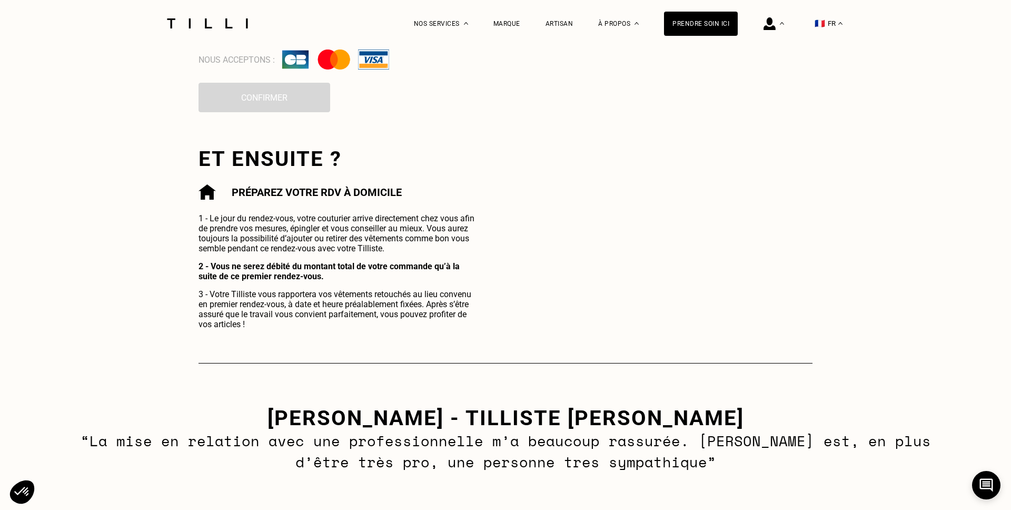
scroll to position [686, 0]
